Goal: Task Accomplishment & Management: Use online tool/utility

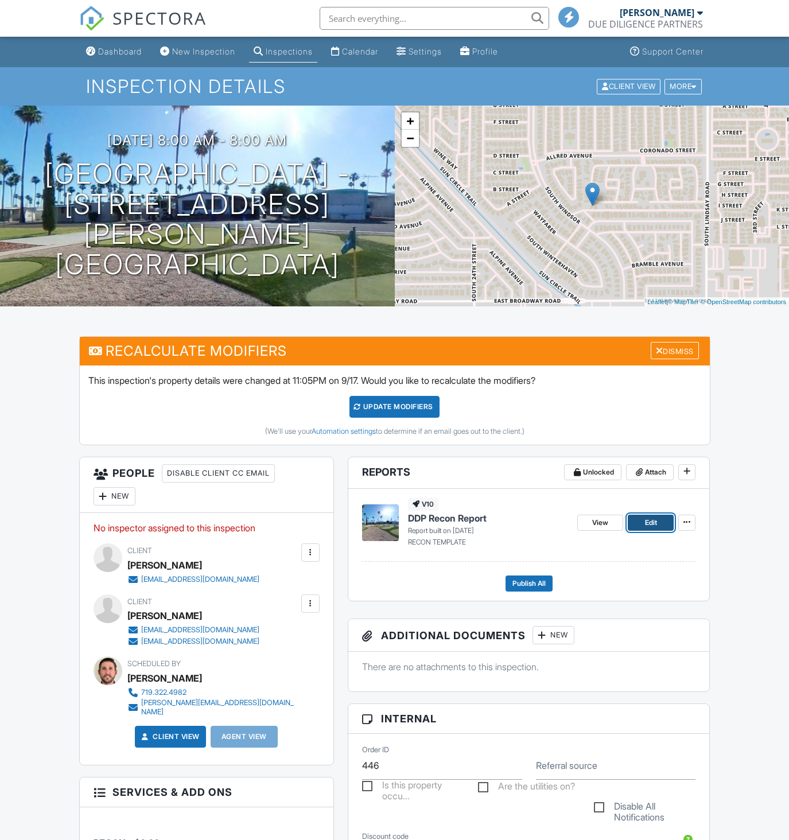
click at [657, 526] on link "Edit" at bounding box center [650, 522] width 46 height 16
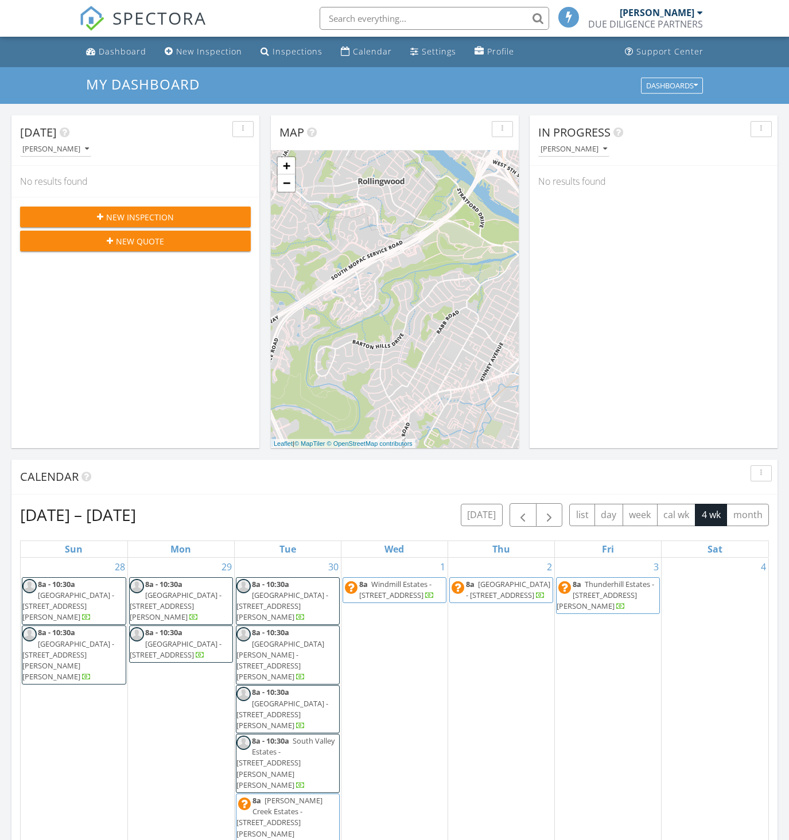
scroll to position [1061, 806]
click at [341, 19] on input "text" at bounding box center [433, 18] width 229 height 23
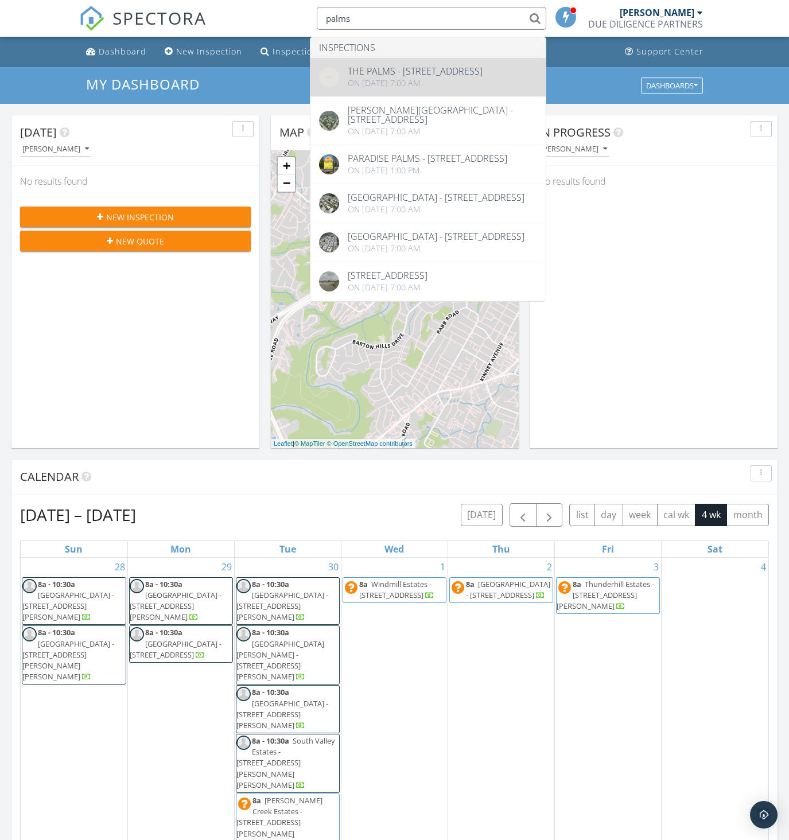
type input "palms"
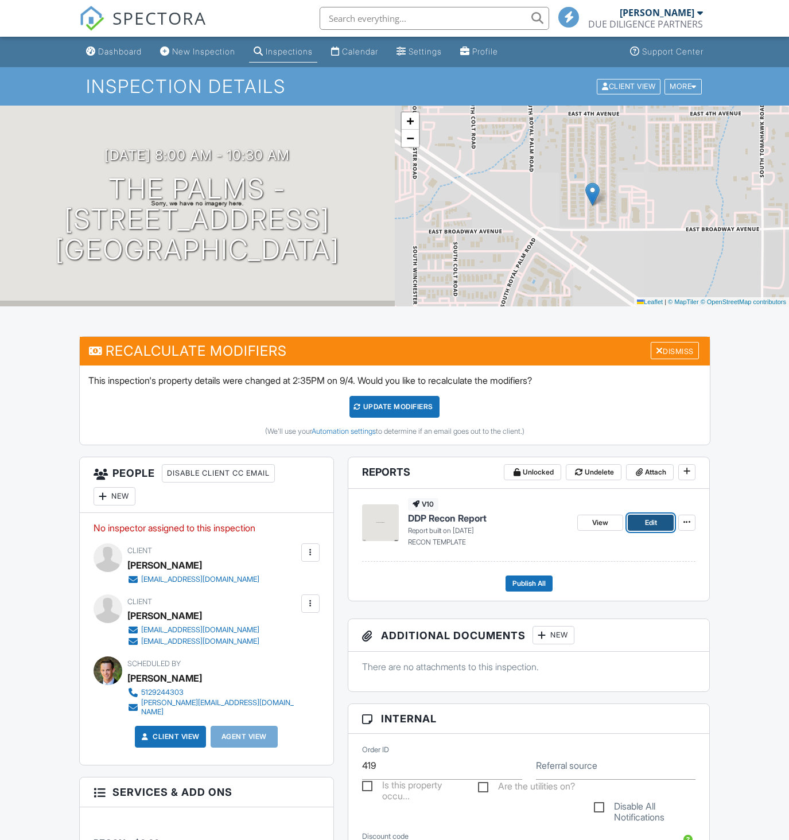
click at [645, 521] on span "Edit" at bounding box center [651, 522] width 12 height 11
